Goal: Task Accomplishment & Management: Manage account settings

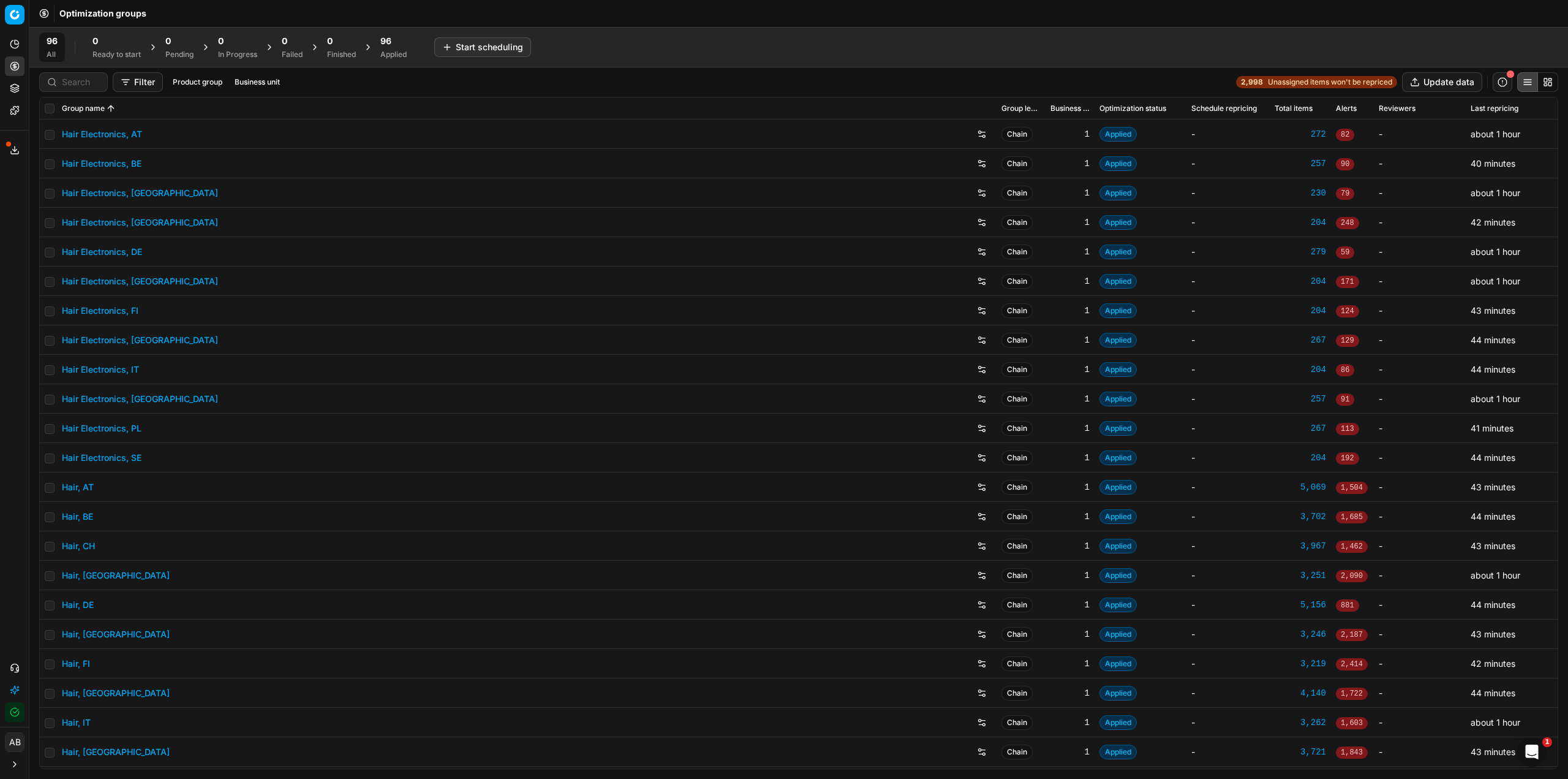
click at [134, 253] on link "Hair Electronics, DE" at bounding box center [102, 252] width 80 height 12
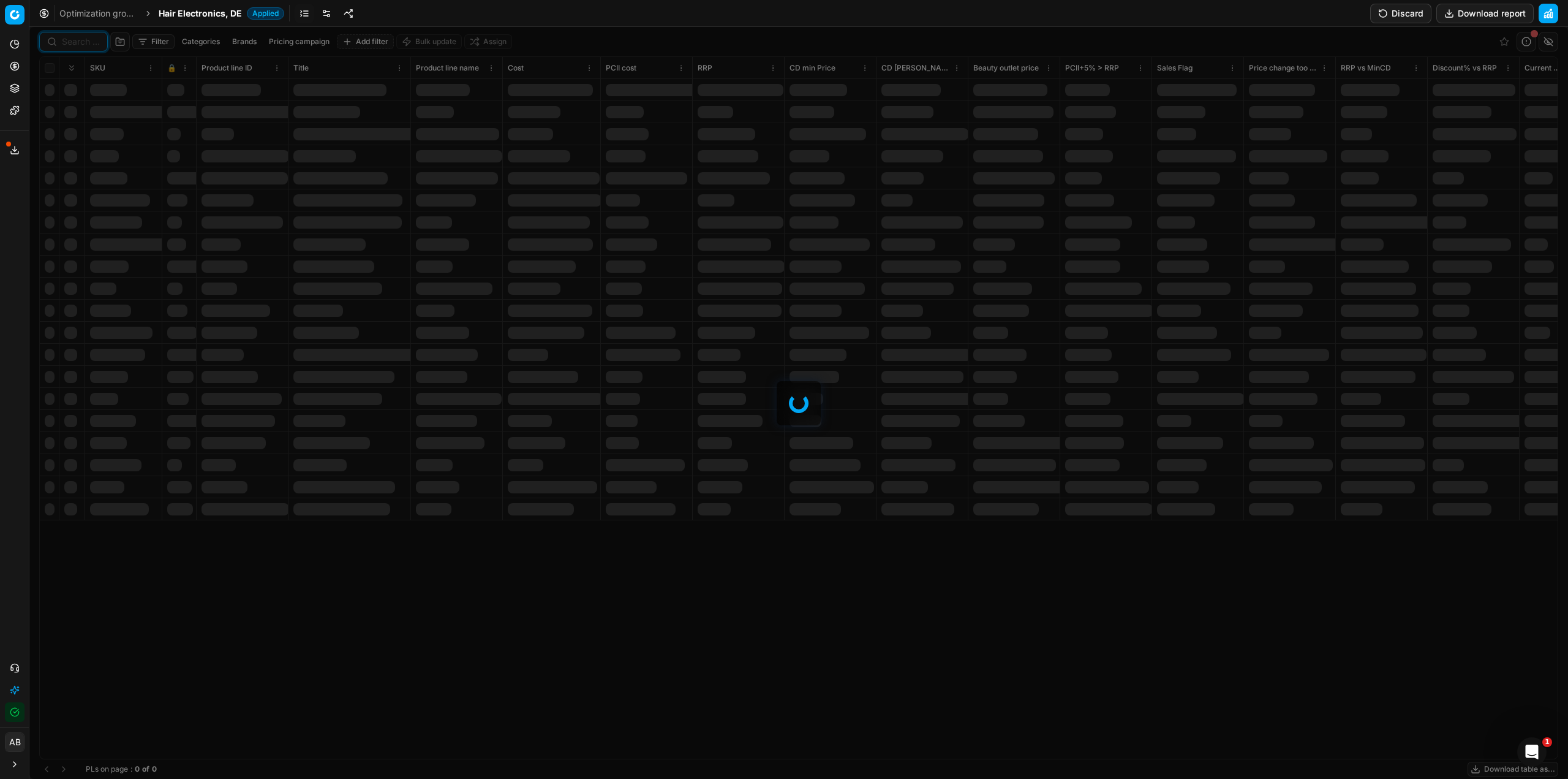
click at [80, 40] on input at bounding box center [80, 42] width 38 height 12
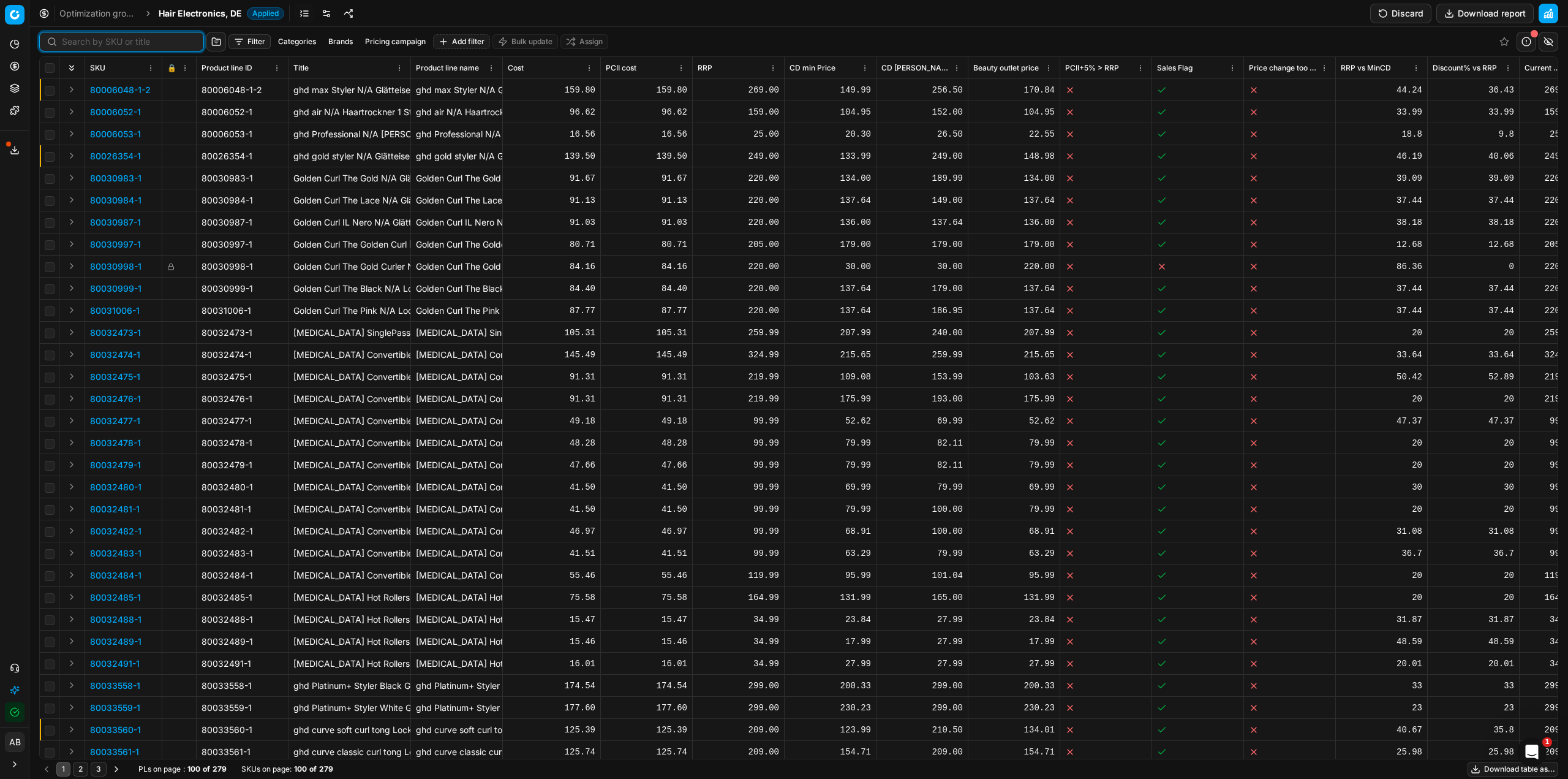
click at [80, 40] on input at bounding box center [128, 42] width 134 height 12
paste input "90015444-0024052"
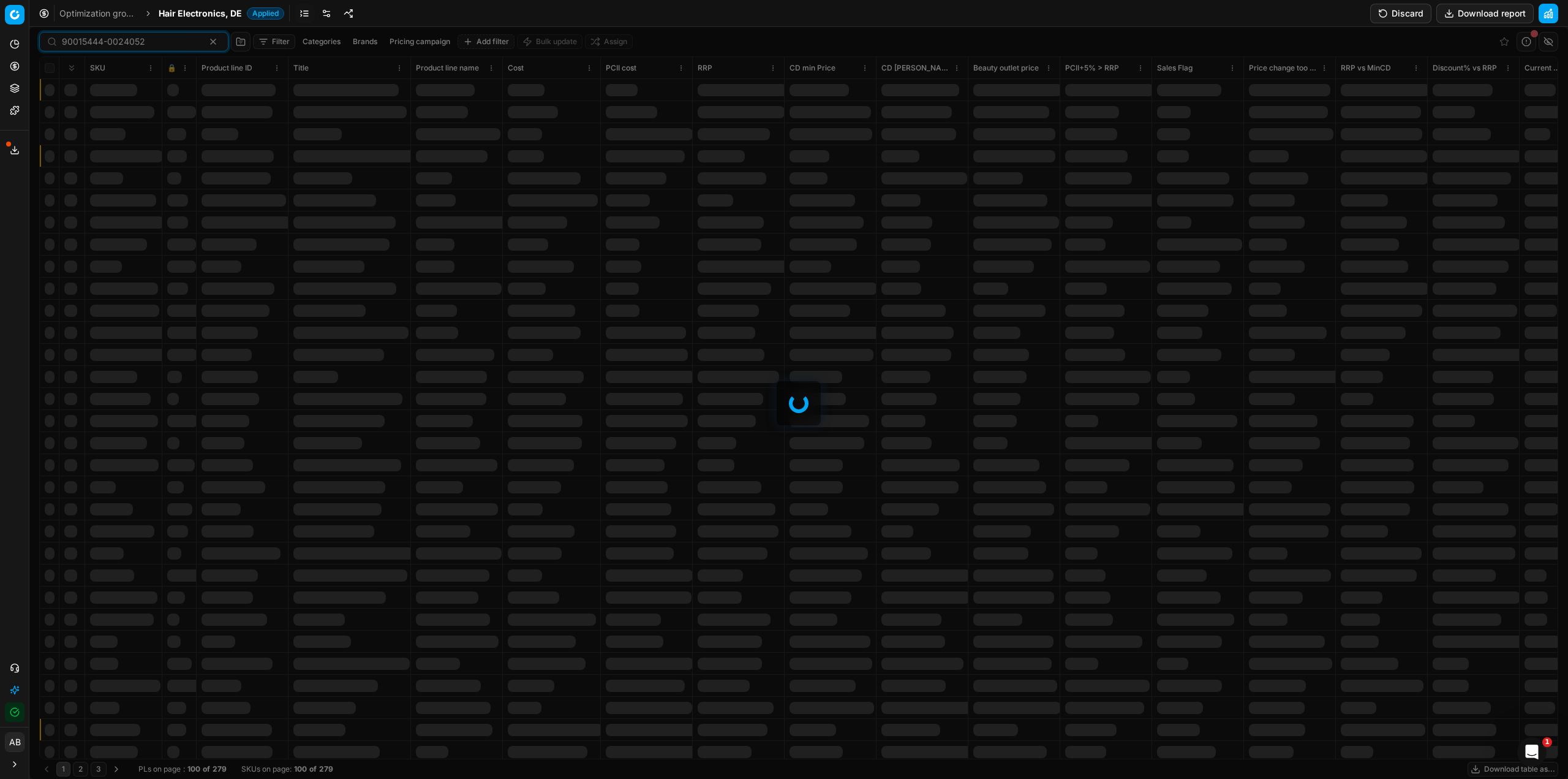
type input "90015444-0024052"
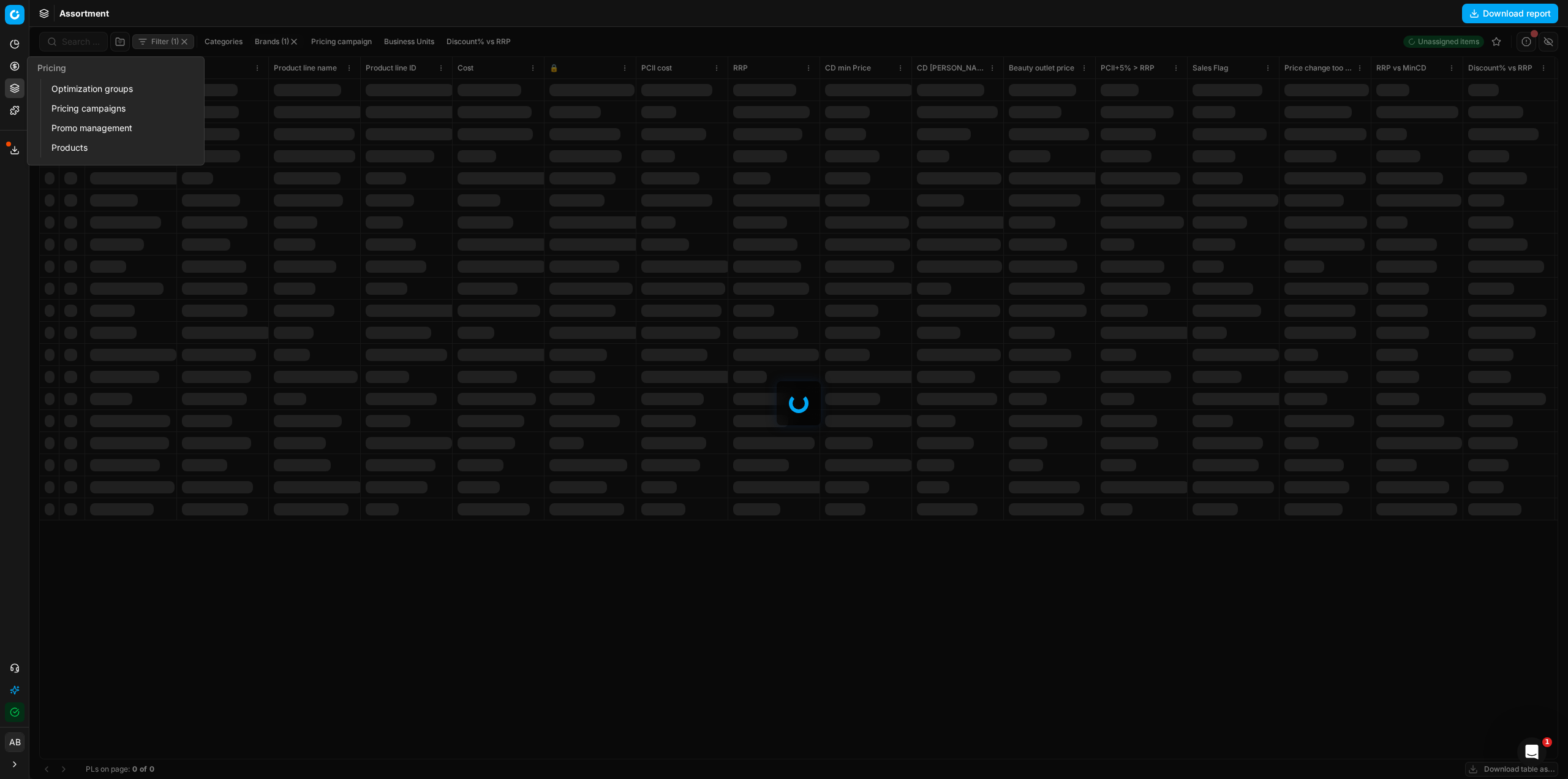
click at [87, 85] on link "Optimization groups" at bounding box center [118, 89] width 143 height 17
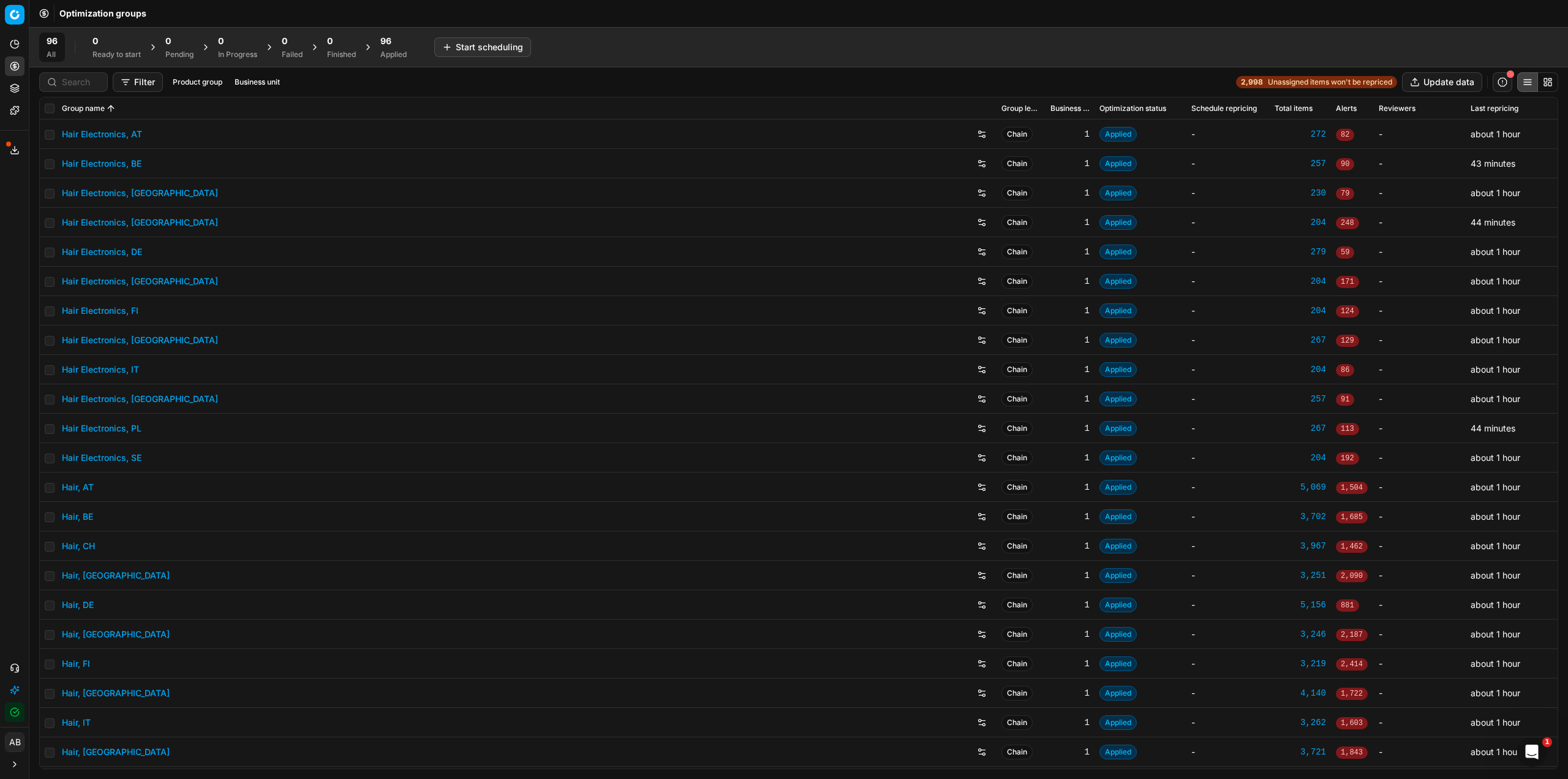
click at [400, 53] on div "Applied" at bounding box center [393, 54] width 26 height 9
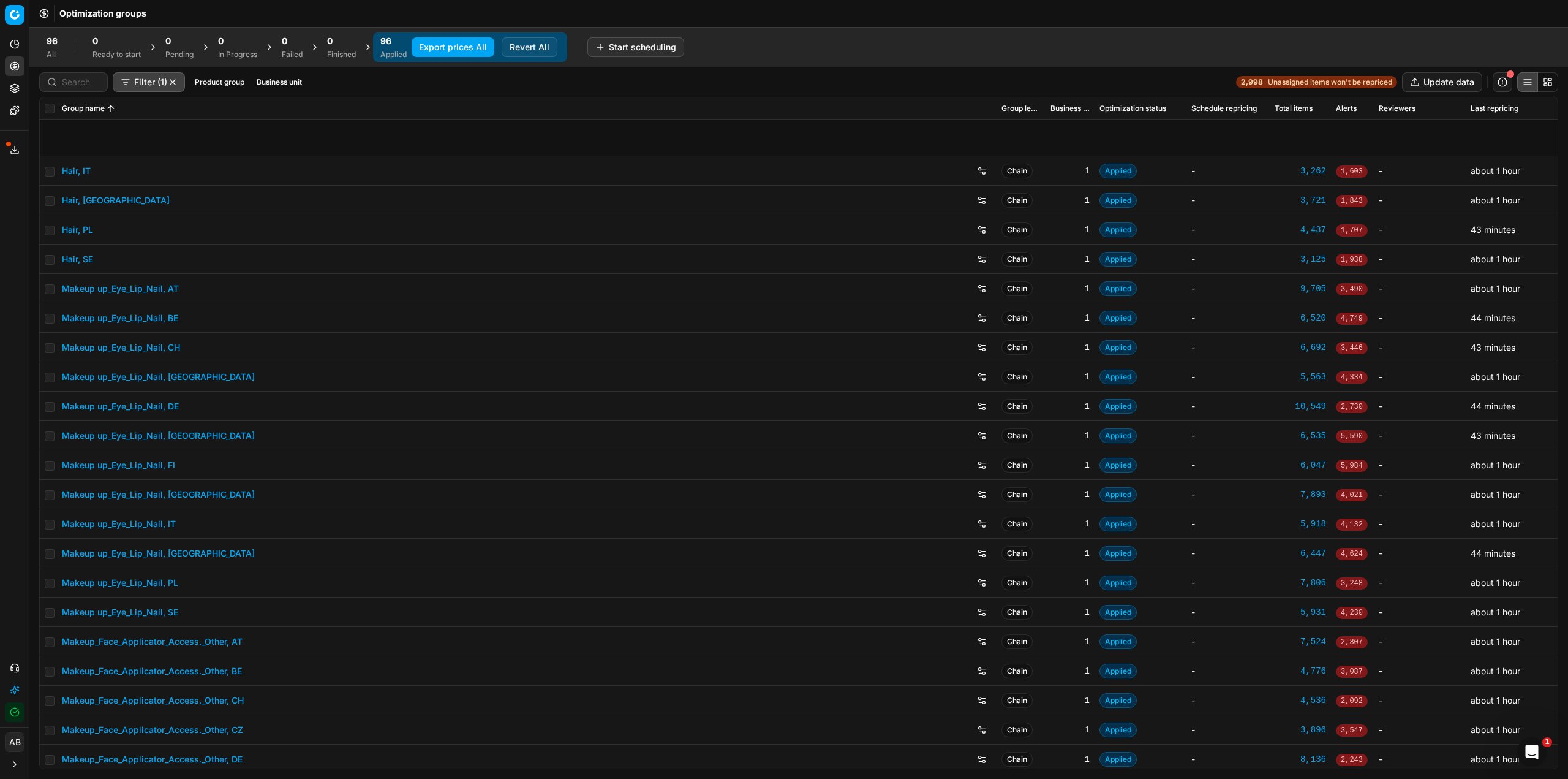
scroll to position [735, 0]
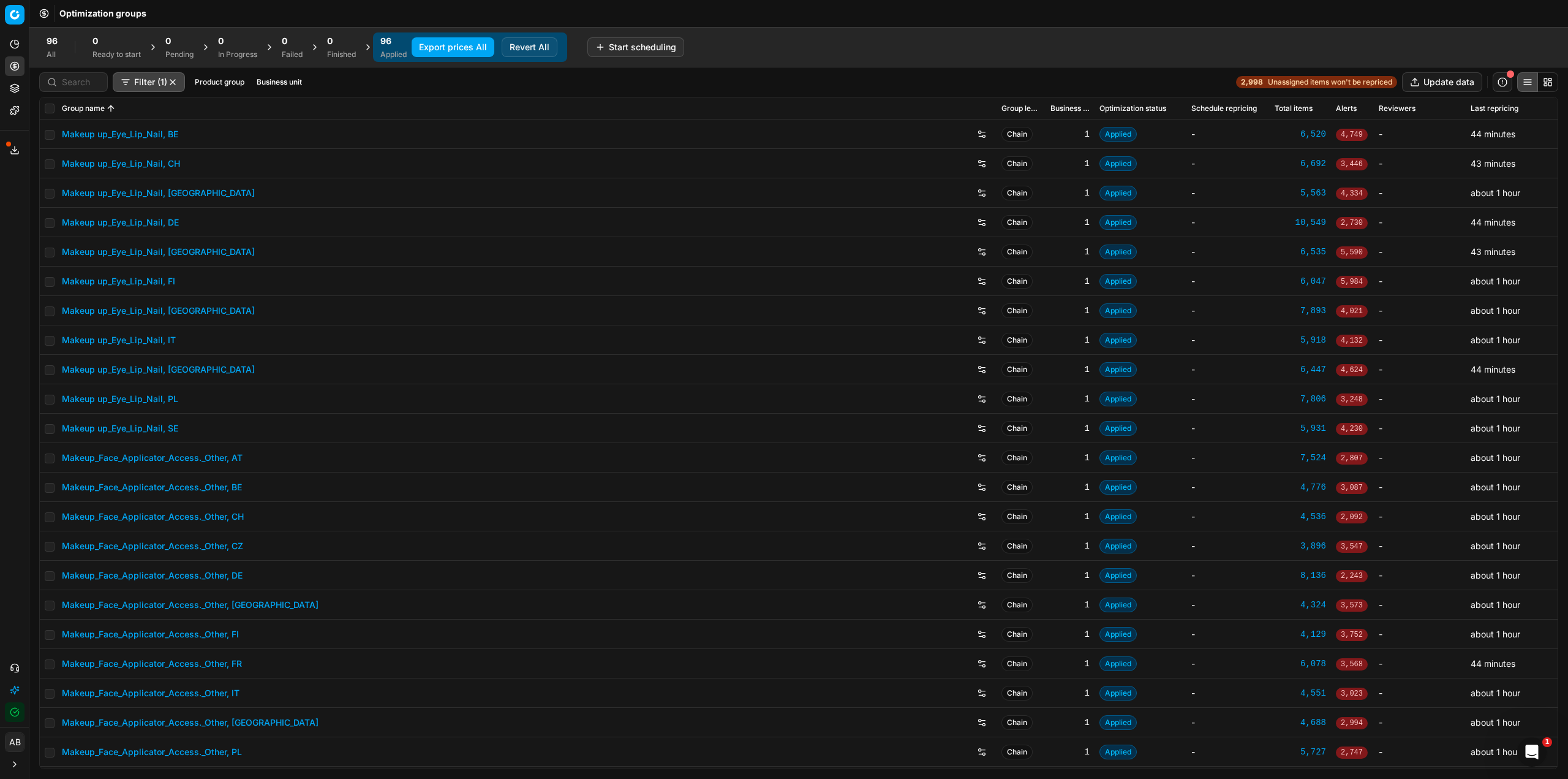
click at [166, 309] on link "Makeup up_Eye_Lip_Nail, [GEOGRAPHIC_DATA]" at bounding box center [158, 311] width 193 height 12
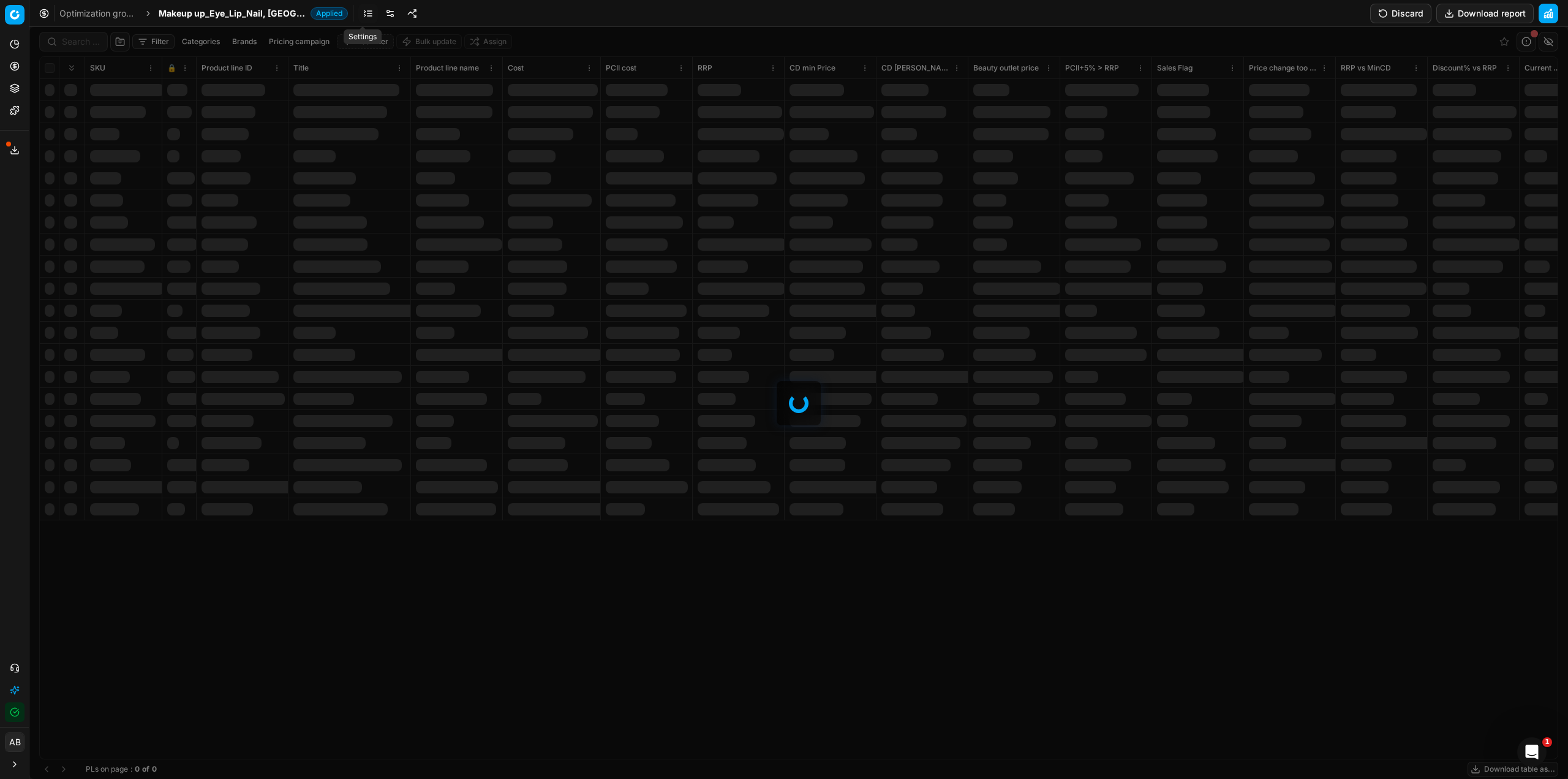
click at [380, 9] on link at bounding box center [389, 13] width 20 height 20
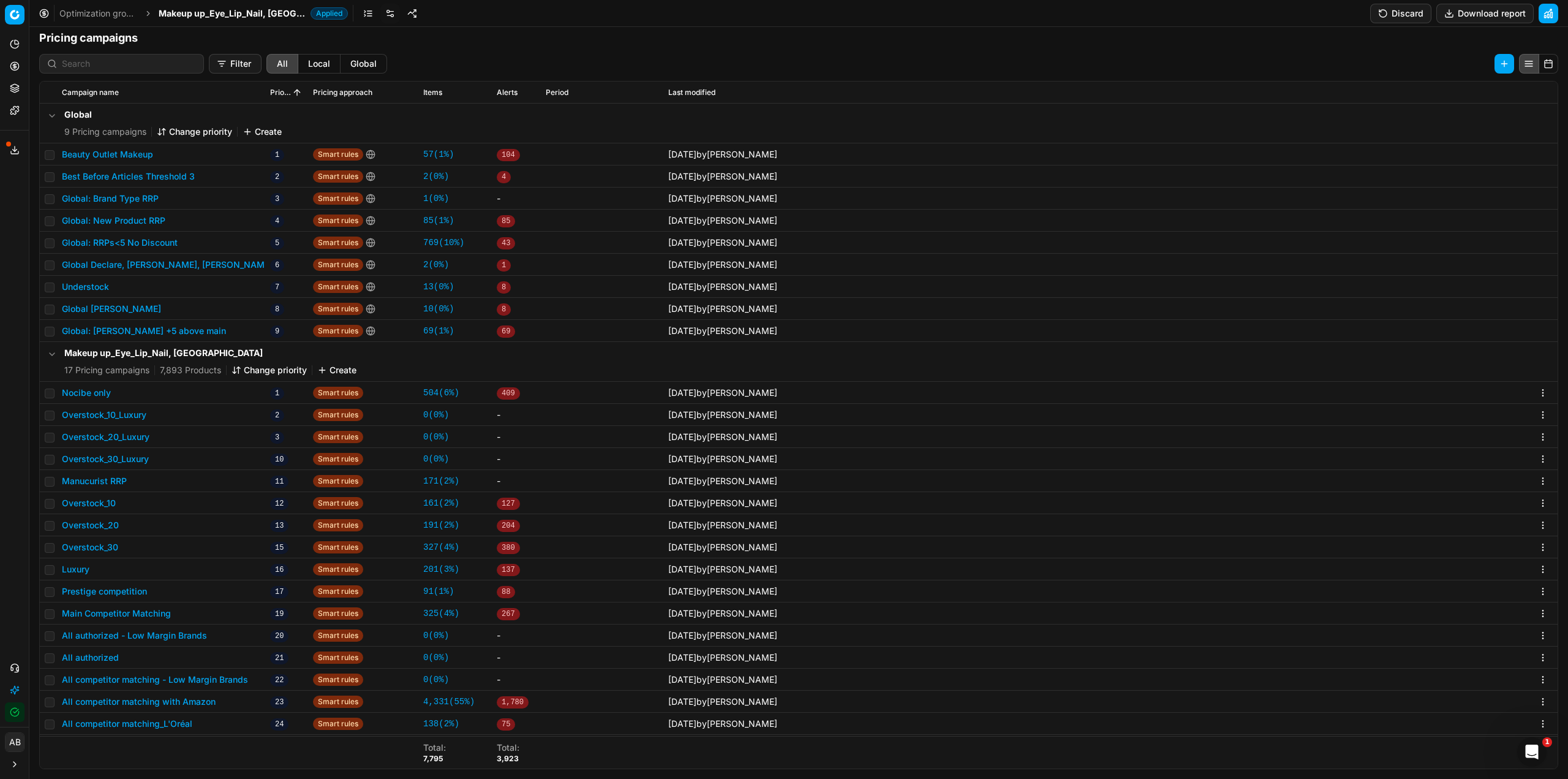
scroll to position [20, 0]
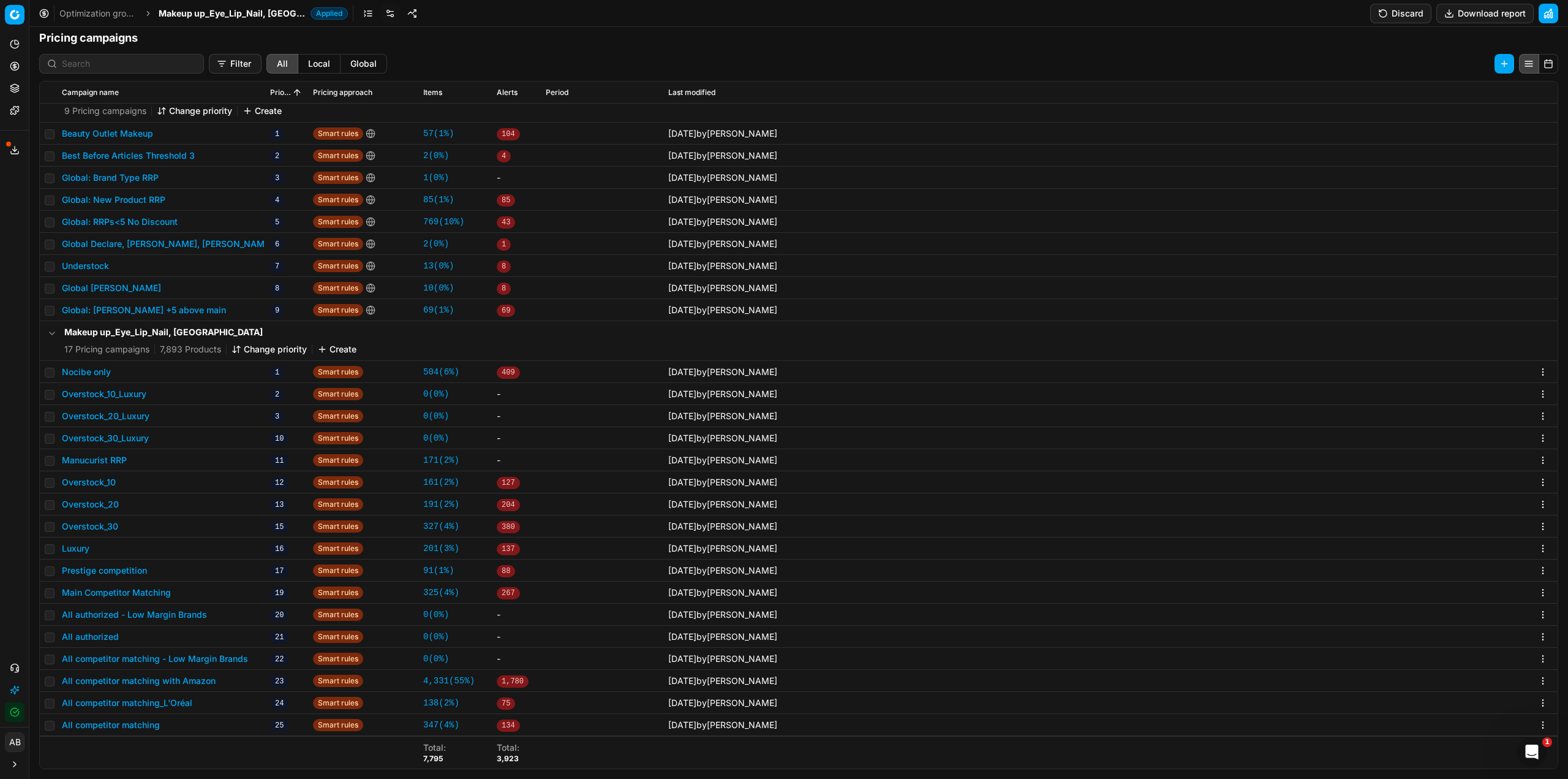
click at [235, 657] on button "All competitor matching - Low Margin Brands" at bounding box center [155, 659] width 186 height 12
click at [411, 40] on div "We are saving PC settings. Please wait, it should take a few minutes All compet…" at bounding box center [784, 390] width 1568 height 779
click at [255, 12] on span "Makeup up_Eye_Lip_Nail, [GEOGRAPHIC_DATA]" at bounding box center [232, 14] width 147 height 12
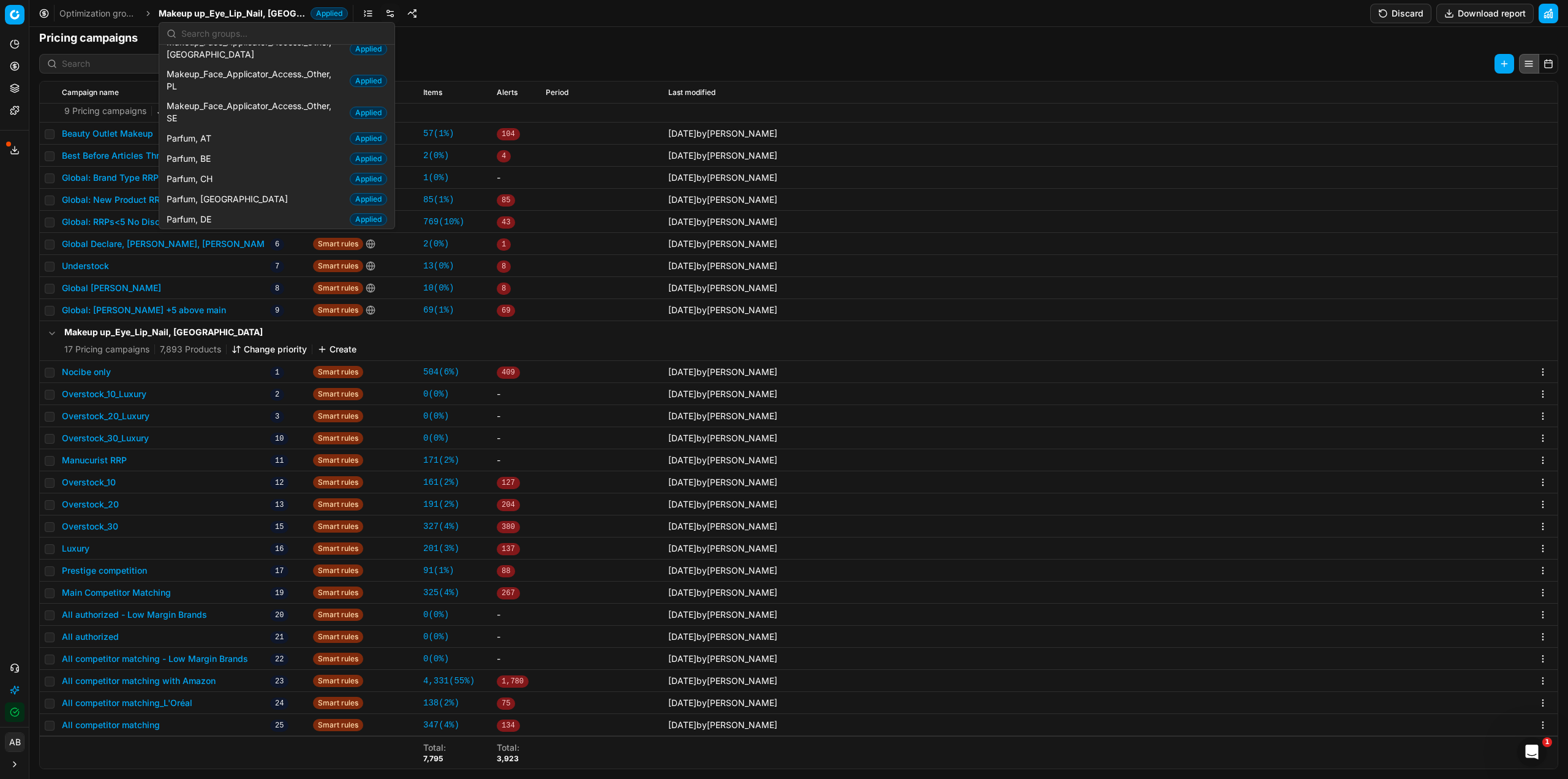
scroll to position [1103, 0]
click at [215, 247] on span "Parfum, [GEOGRAPHIC_DATA]" at bounding box center [230, 253] width 126 height 12
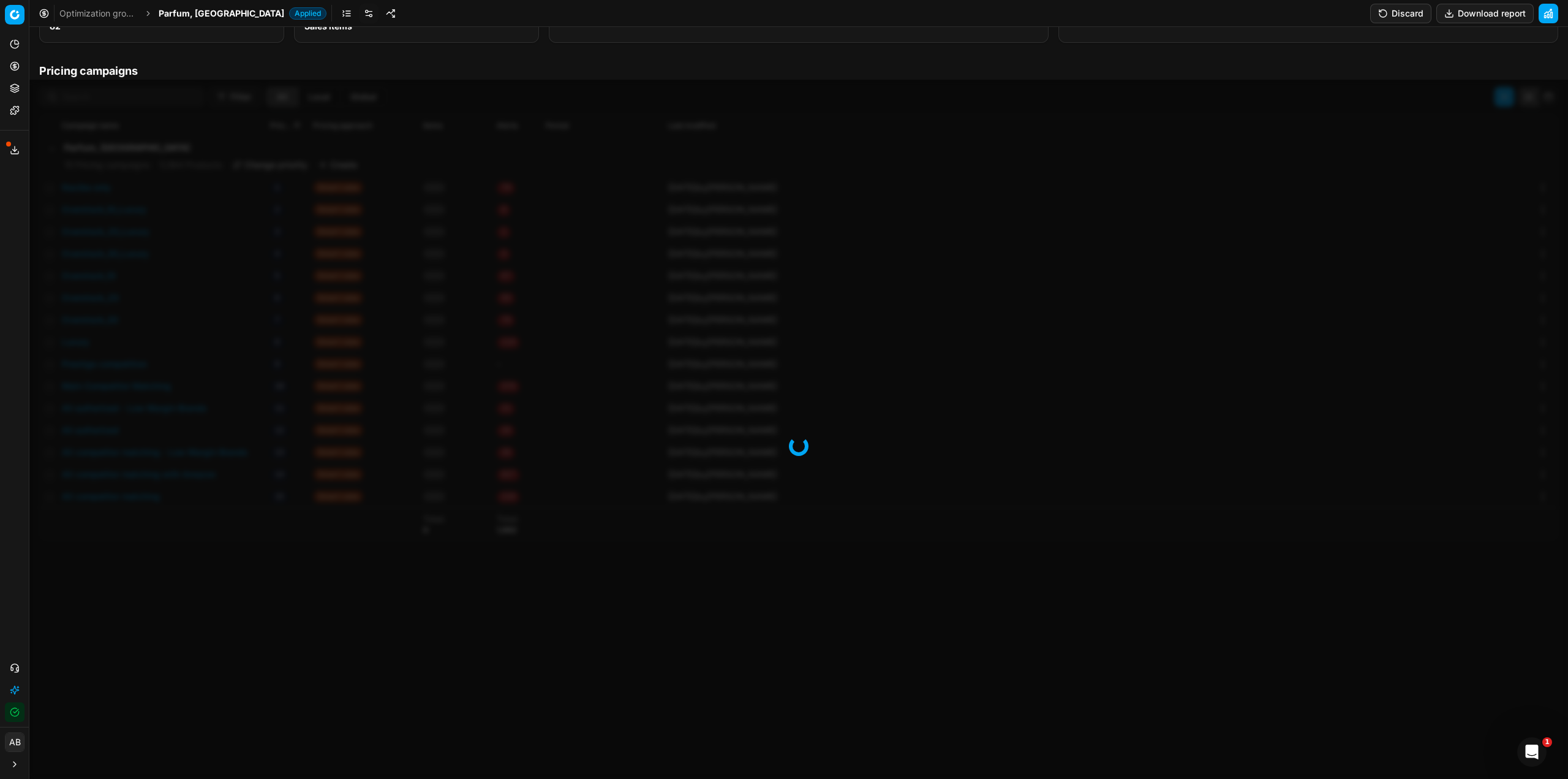
scroll to position [222, 0]
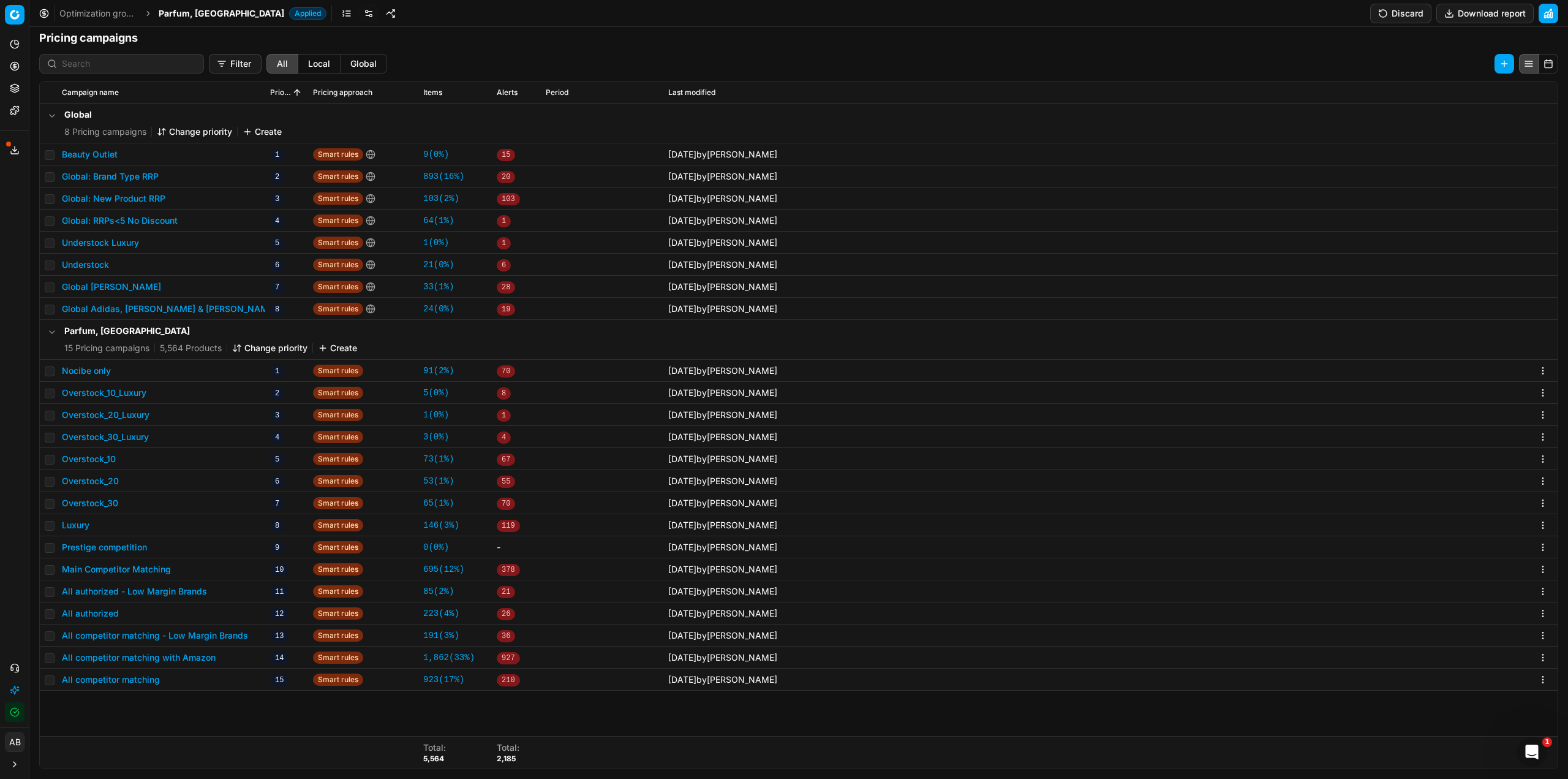
click at [359, 12] on link at bounding box center [368, 13] width 20 height 20
click at [427, 638] on link "191 ( 3% )" at bounding box center [442, 636] width 36 height 12
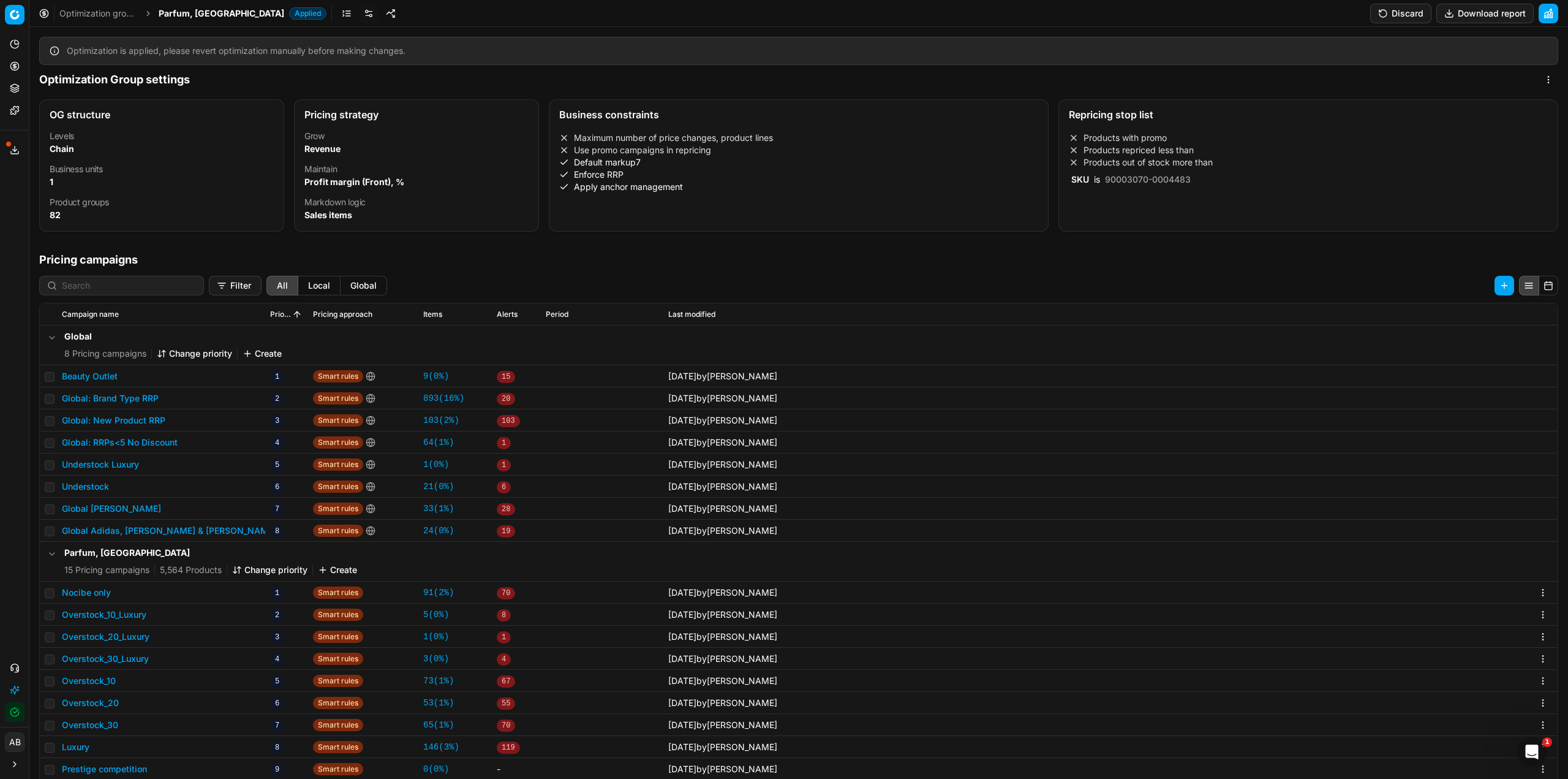
scroll to position [222, 0]
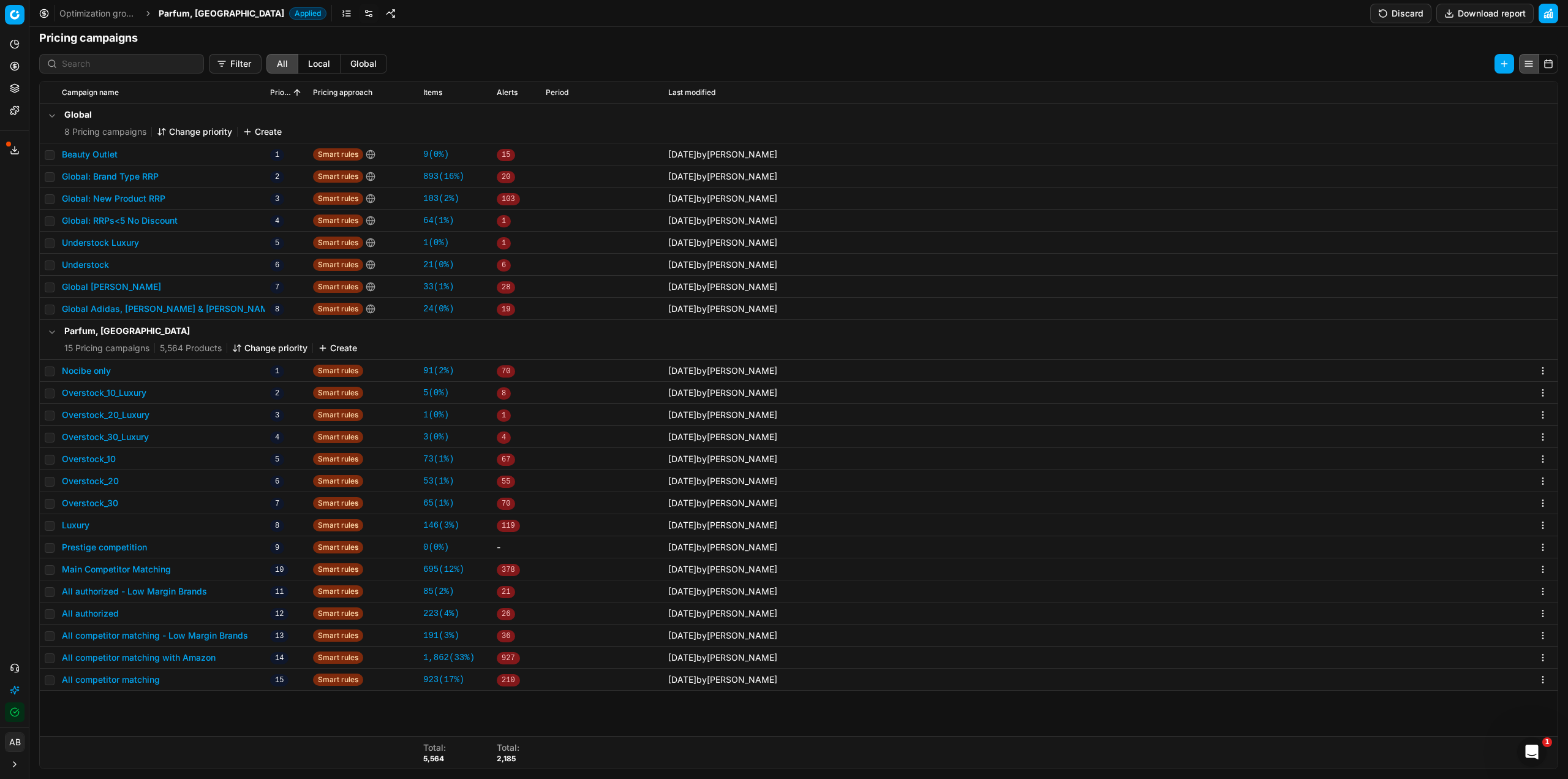
click at [177, 636] on button "All competitor matching - Low Margin Brands" at bounding box center [155, 636] width 186 height 12
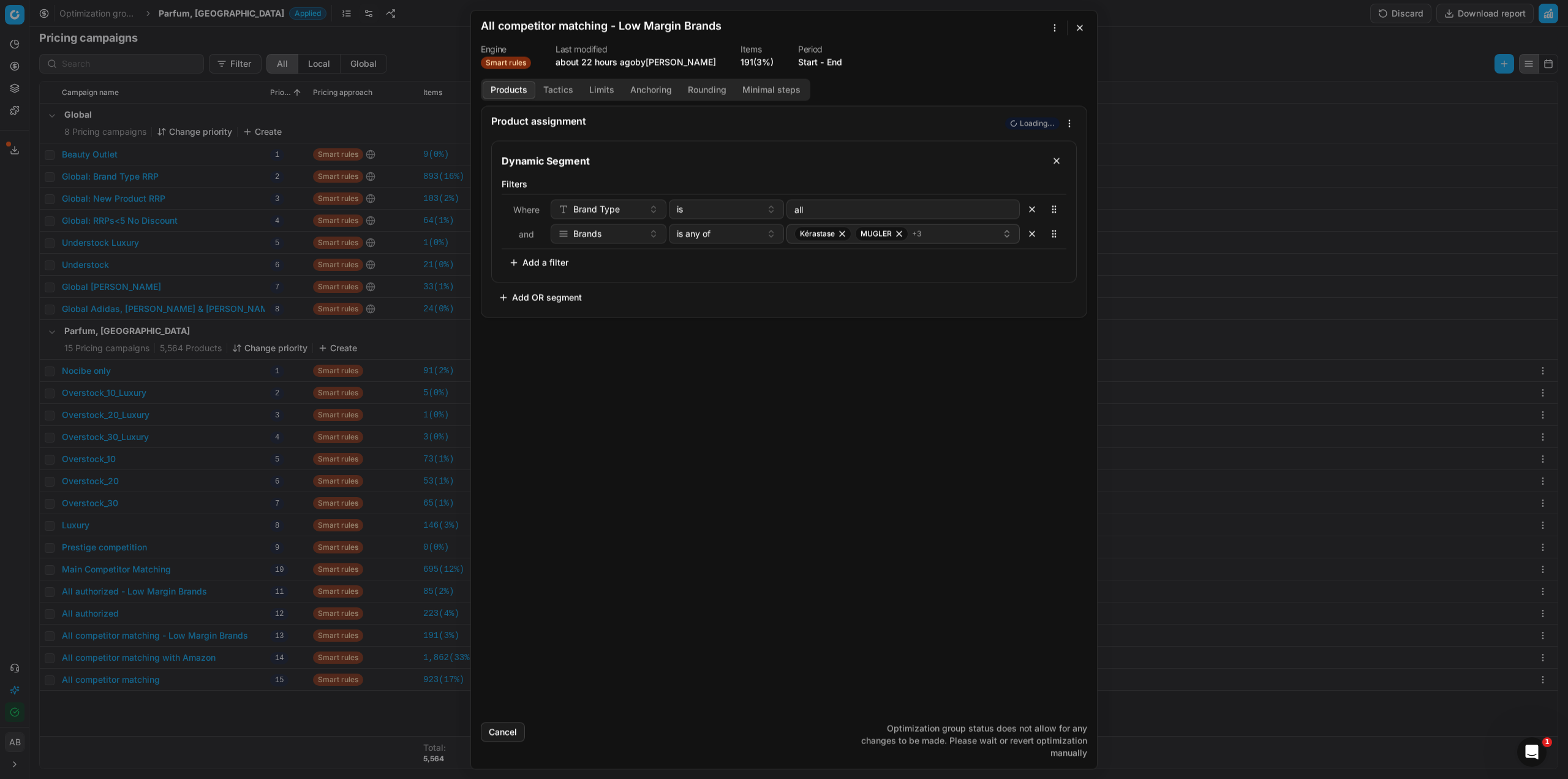
click at [567, 90] on button "Tactics" at bounding box center [559, 90] width 46 height 18
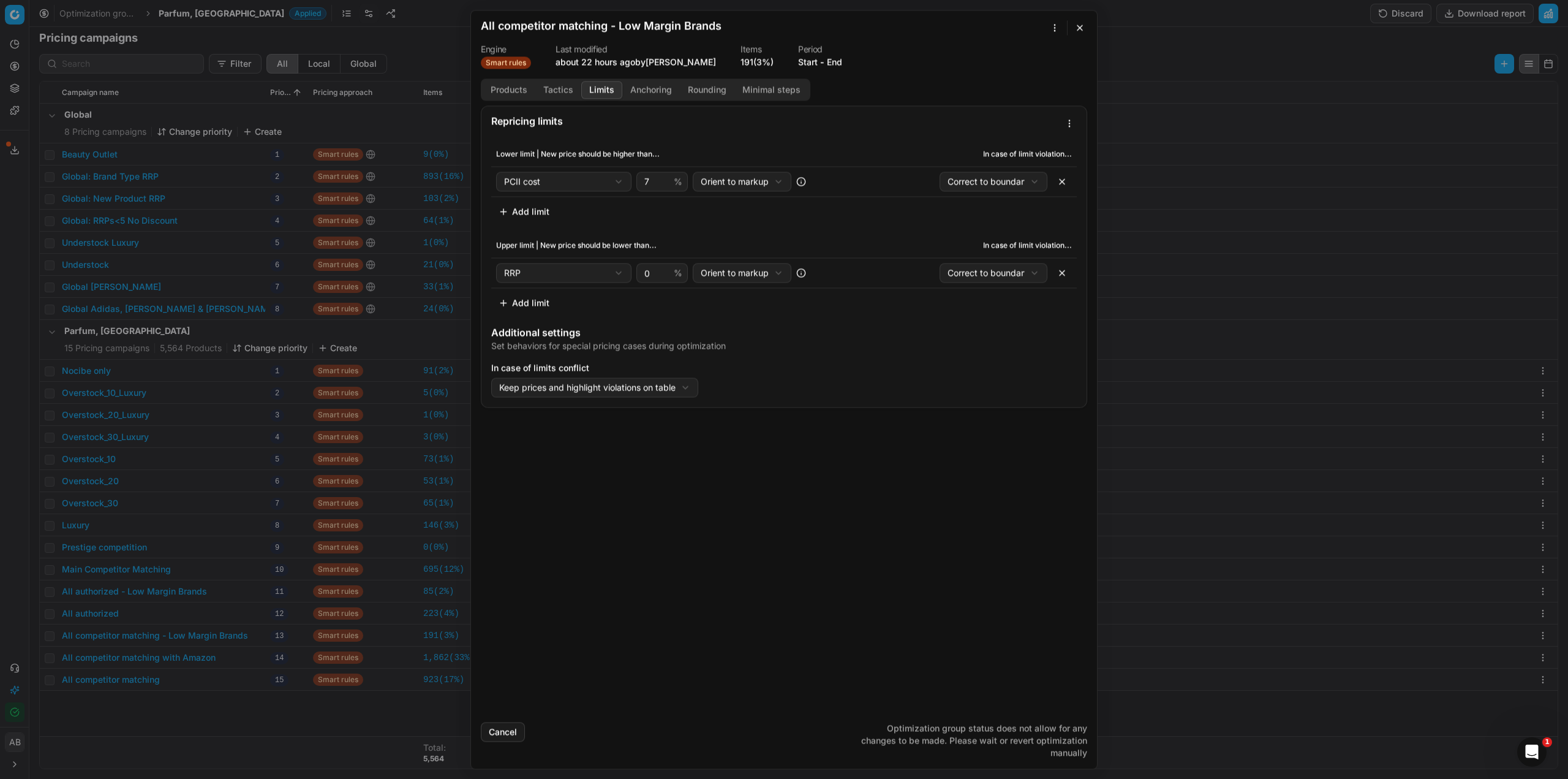
click at [589, 94] on button "Limits" at bounding box center [602, 90] width 41 height 18
click at [1078, 28] on button "button" at bounding box center [1079, 27] width 15 height 15
